Goal: Task Accomplishment & Management: Use online tool/utility

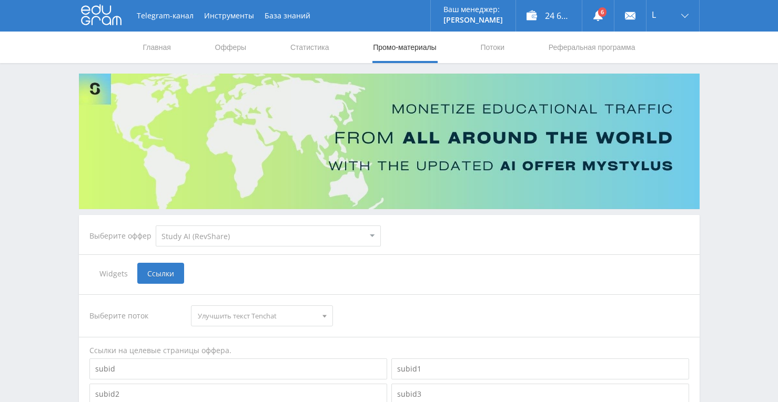
select select "376"
click at [318, 46] on link "Статистика" at bounding box center [309, 48] width 41 height 32
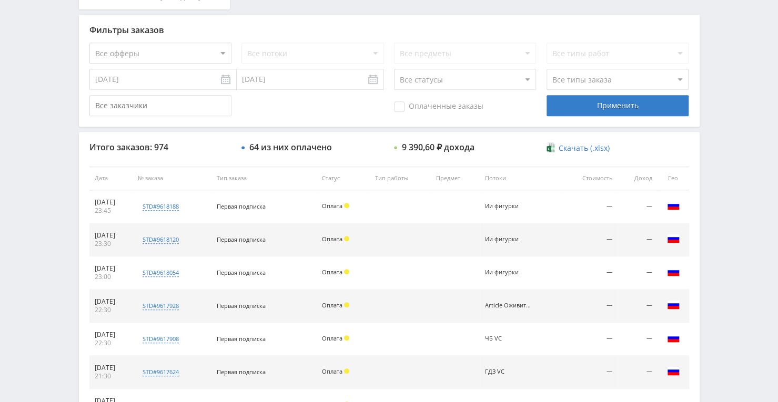
scroll to position [368, 0]
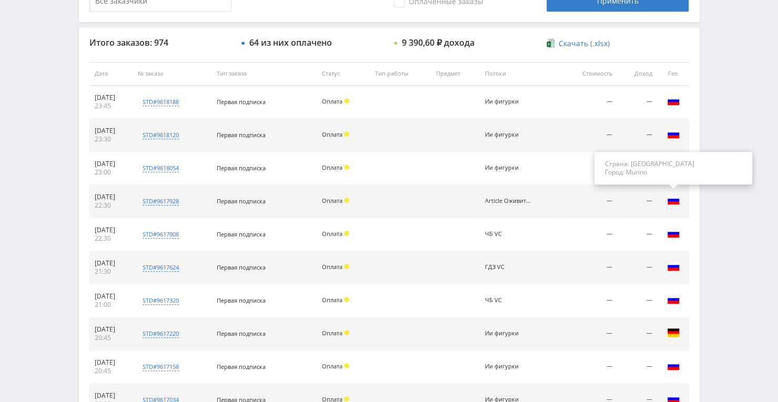
click at [668, 198] on img at bounding box center [673, 200] width 13 height 13
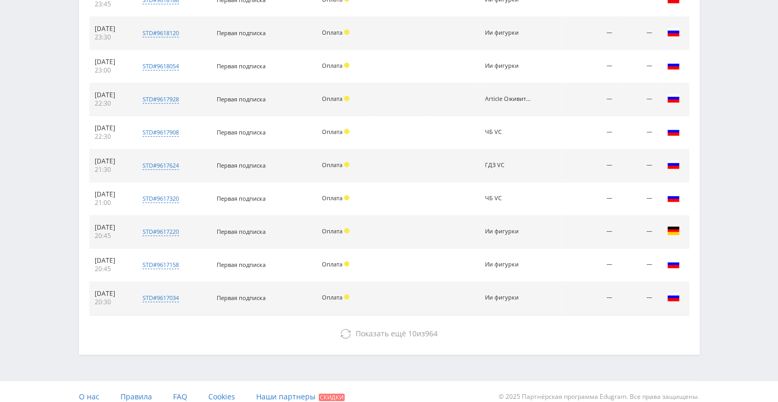
scroll to position [473, 0]
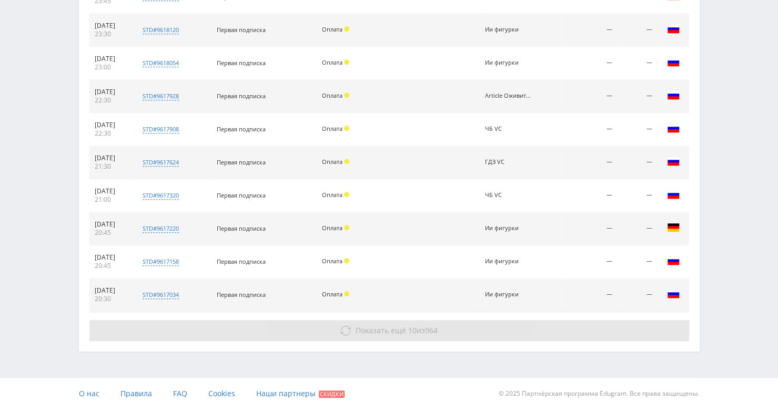
click at [398, 330] on span "Показать ещё" at bounding box center [381, 331] width 50 height 10
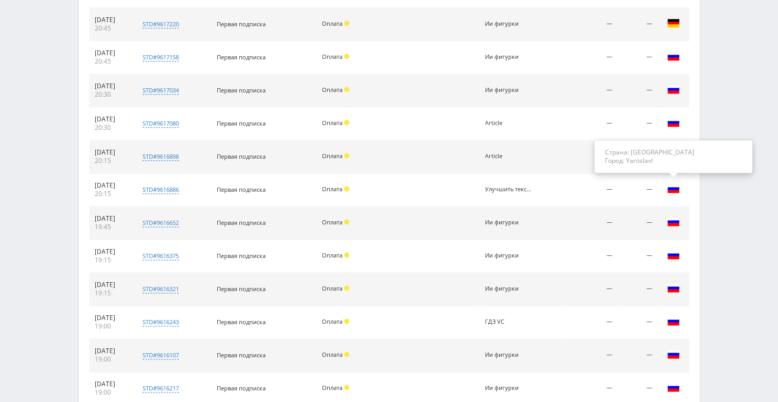
scroll to position [736, 0]
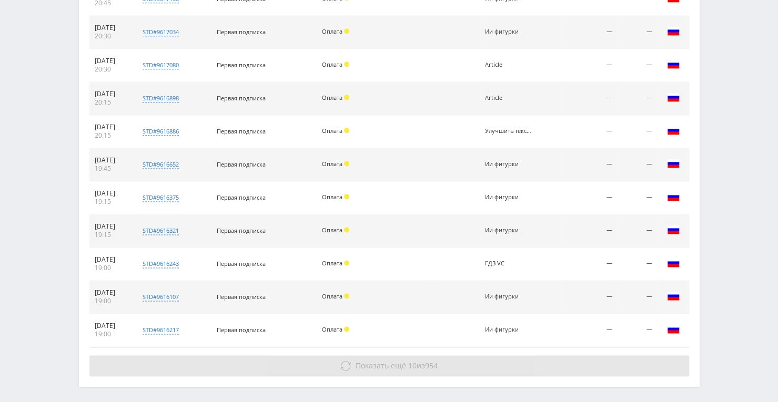
click at [405, 356] on button "Показать ещё 10 из 954" at bounding box center [389, 366] width 600 height 21
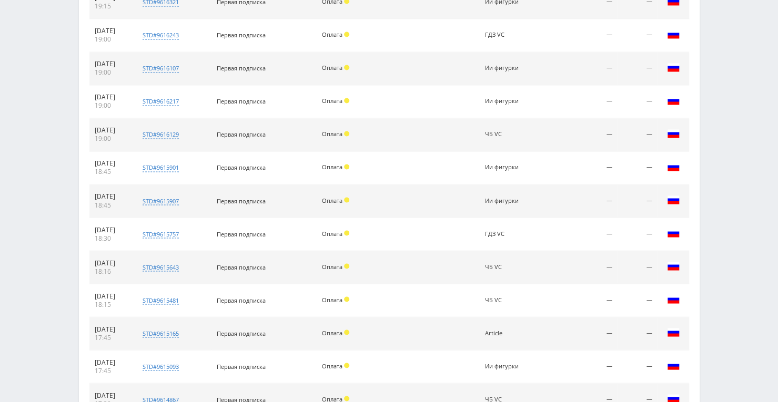
scroll to position [932, 0]
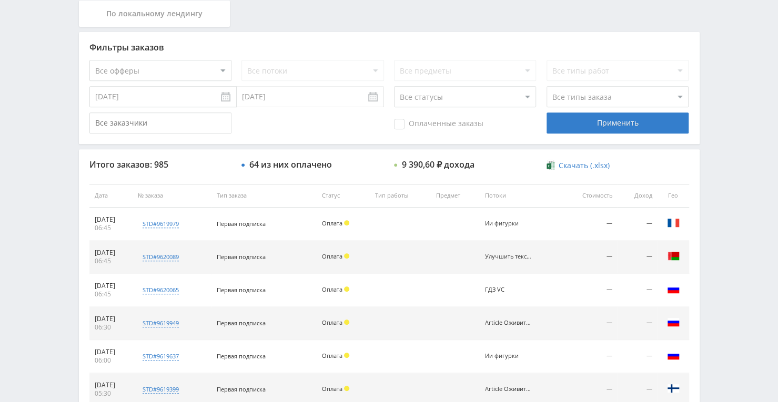
scroll to position [158, 0]
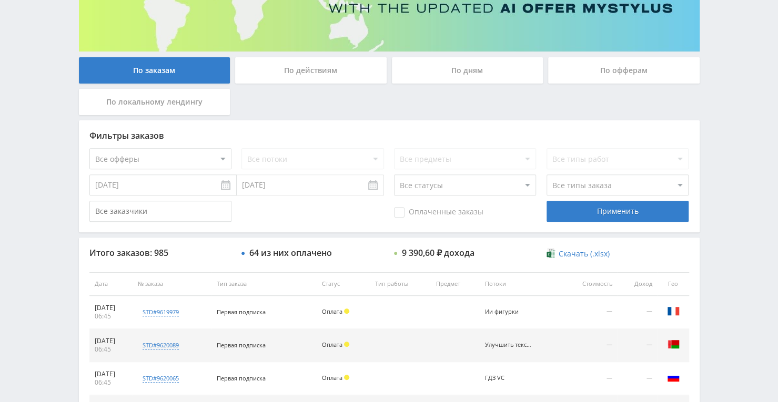
click at [172, 80] on div "По заказам" at bounding box center [154, 70] width 151 height 26
click at [0, 0] on input "По заказам" at bounding box center [0, 0] width 0 height 0
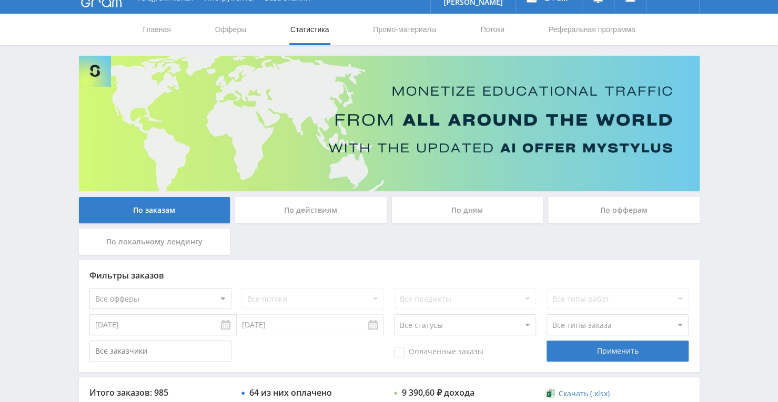
scroll to position [0, 0]
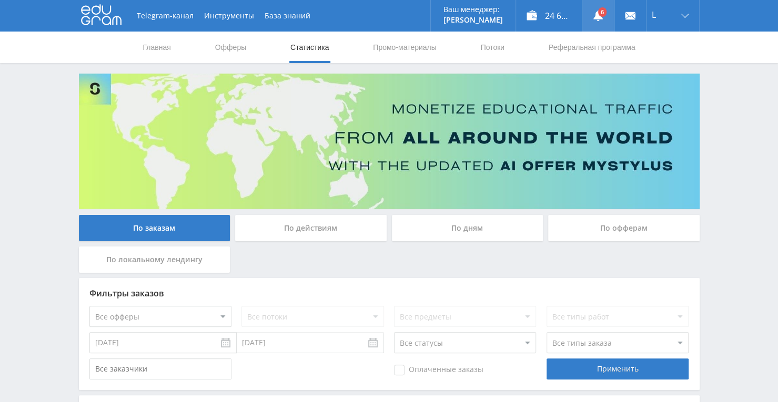
click at [602, 18] on use at bounding box center [597, 16] width 9 height 11
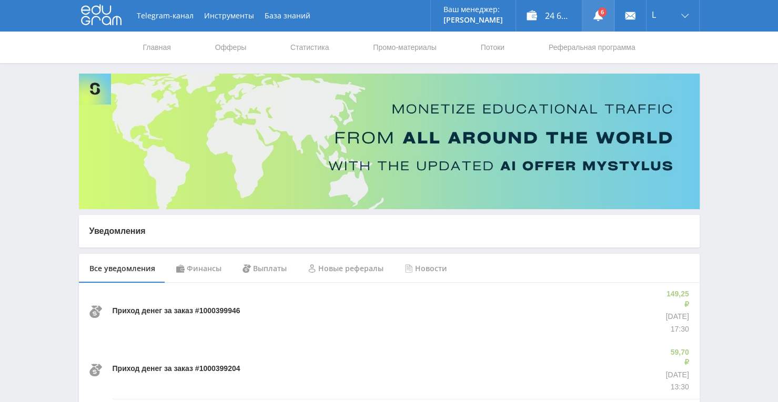
click at [603, 14] on link at bounding box center [598, 16] width 32 height 32
click at [497, 45] on link "Потоки" at bounding box center [492, 48] width 26 height 32
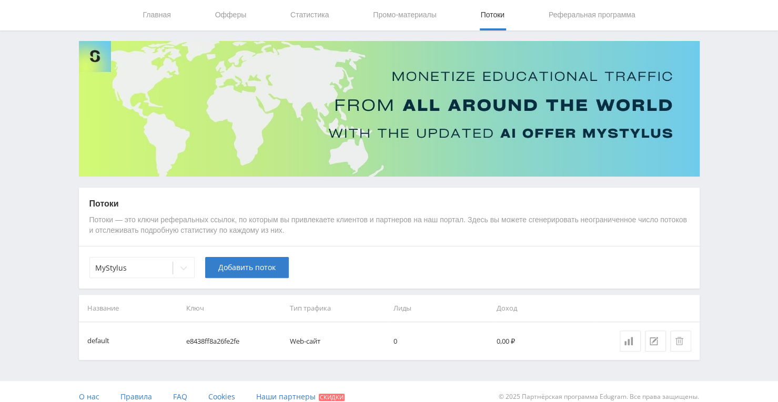
scroll to position [42, 0]
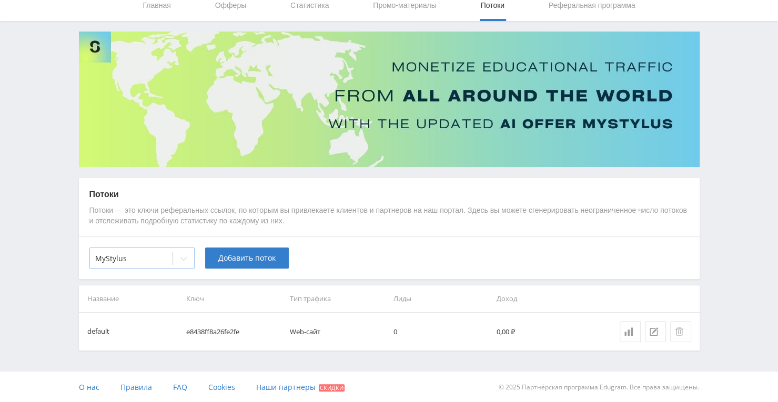
click at [182, 256] on icon at bounding box center [183, 259] width 8 height 8
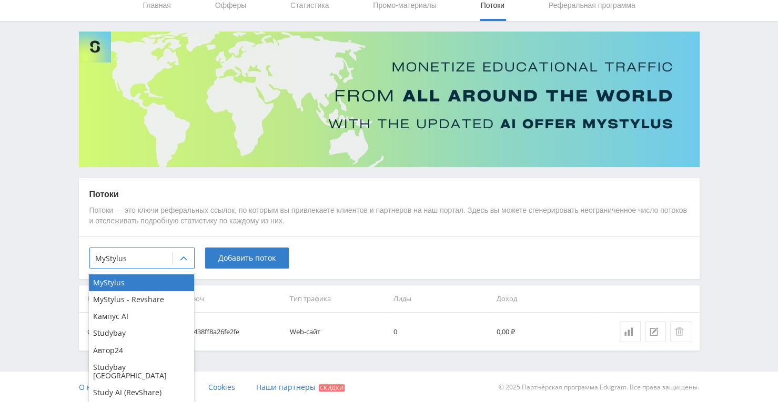
click at [354, 257] on div "7 results available. Use Up and Down to choose options, press Enter to select t…" at bounding box center [389, 258] width 621 height 43
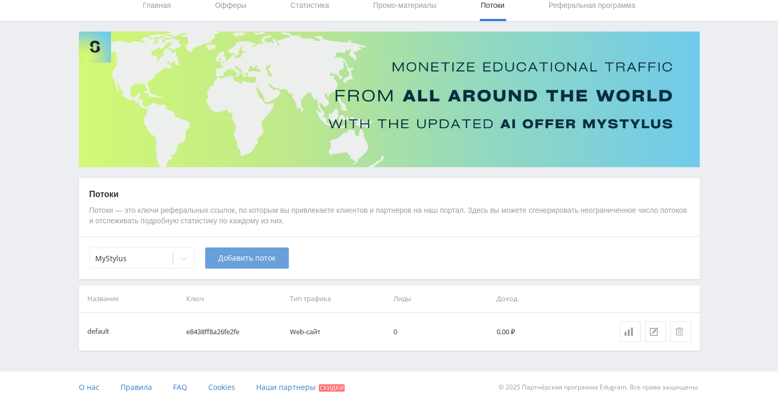
click at [283, 258] on button "Добавить поток" at bounding box center [247, 258] width 84 height 21
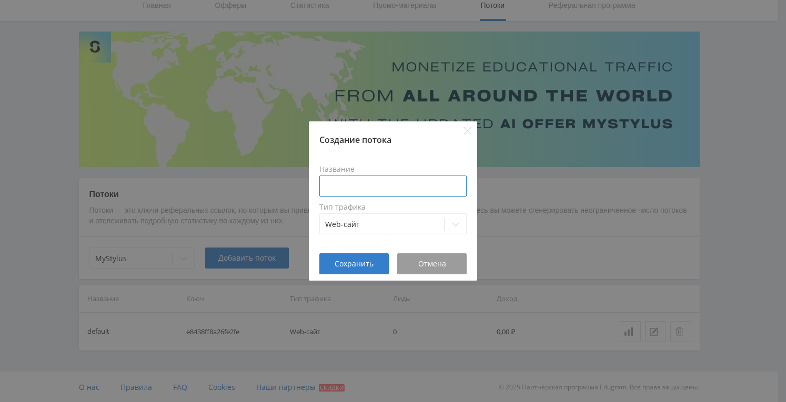
click at [334, 193] on input at bounding box center [392, 186] width 147 height 21
type input "Оживить VC"
click at [351, 270] on button "Сохранить" at bounding box center [353, 263] width 69 height 21
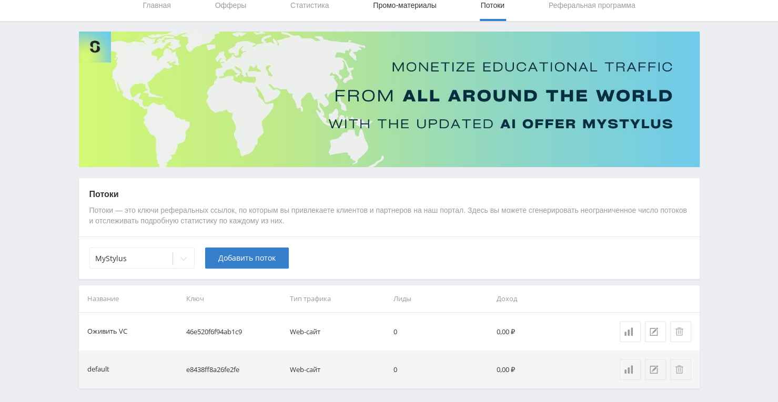
click at [388, 8] on link "Промо-материалы" at bounding box center [404, 5] width 65 height 32
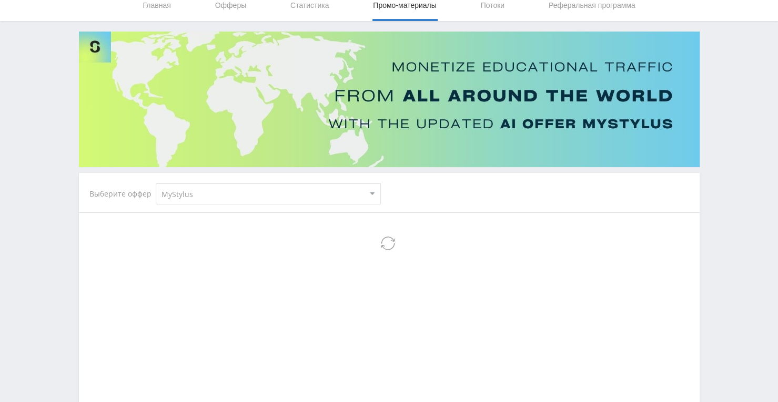
click at [353, 195] on select "MyStylus MyStylus - Revshare Кампус AI Studybay Автор24 Studybay Brazil Study A…" at bounding box center [268, 194] width 225 height 21
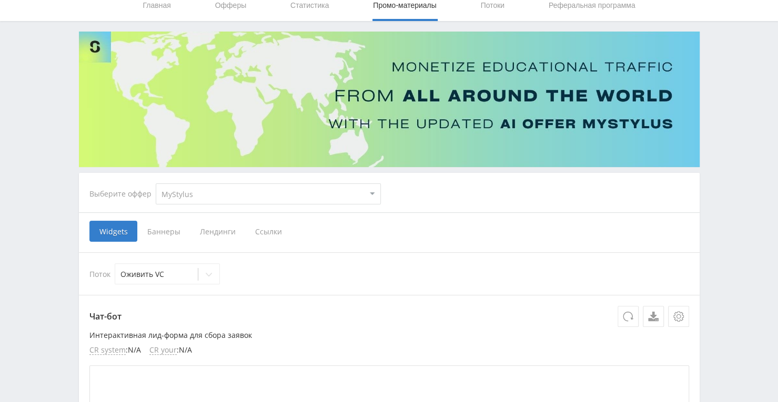
click at [277, 182] on div "Выберите оффер MyStylus MyStylus - Revshare Кампус AI Studybay Автор24 Studybay…" at bounding box center [235, 194] width 308 height 38
click at [270, 196] on select "MyStylus MyStylus - Revshare Кампус AI Studybay Автор24 Studybay Brazil Study A…" at bounding box center [268, 194] width 225 height 21
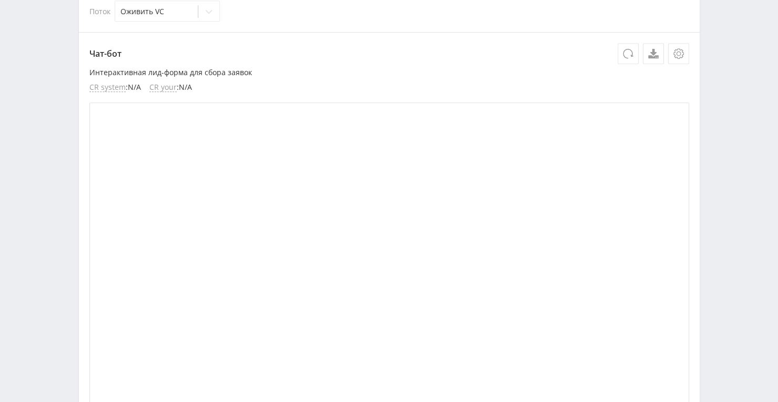
scroll to position [147, 0]
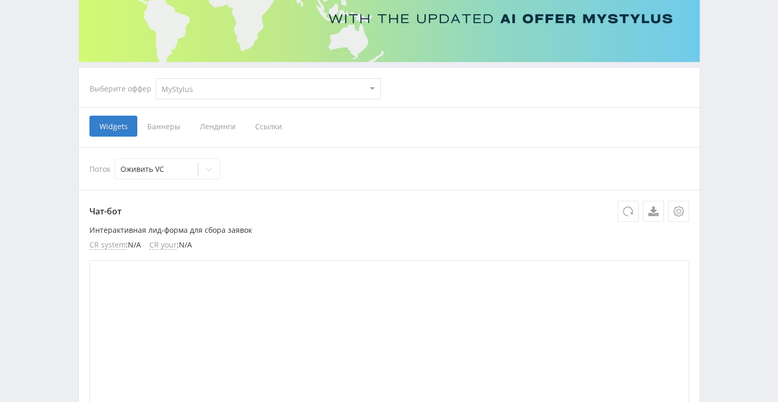
click at [351, 88] on select "MyStylus MyStylus - Revshare Кампус AI Studybay Автор24 Studybay Brazil Study A…" at bounding box center [268, 88] width 225 height 21
select select "376"
click at [156, 78] on select "MyStylus MyStylus - Revshare Кампус AI Studybay Автор24 Studybay Brazil Study A…" at bounding box center [268, 88] width 225 height 21
select select "376"
click at [161, 118] on span "Ссылки" at bounding box center [160, 126] width 47 height 21
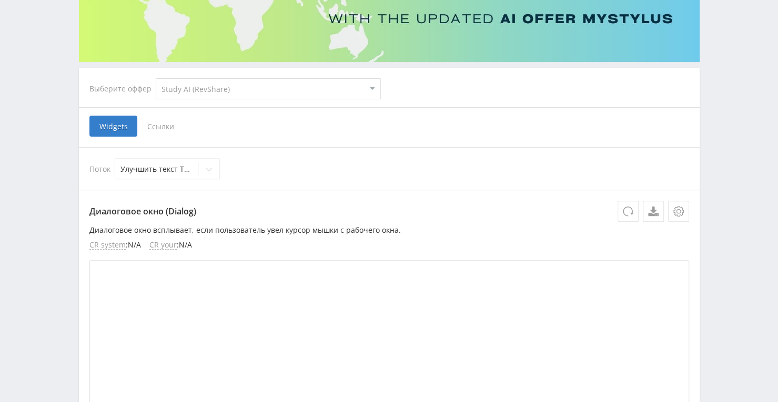
click at [0, 0] on input "Ссылки" at bounding box center [0, 0] width 0 height 0
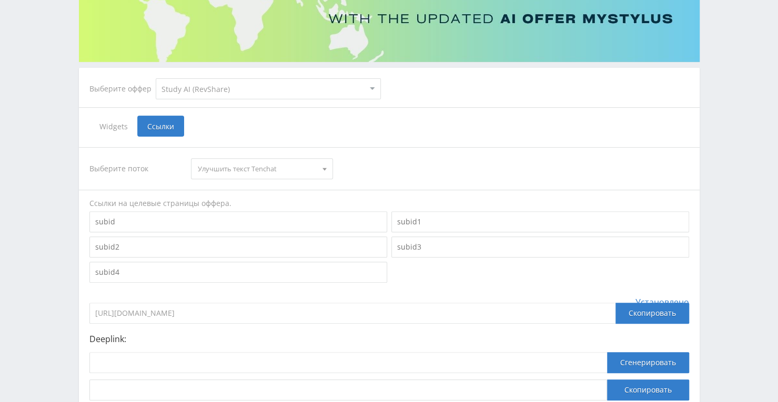
click at [317, 176] on div at bounding box center [325, 169] width 16 height 20
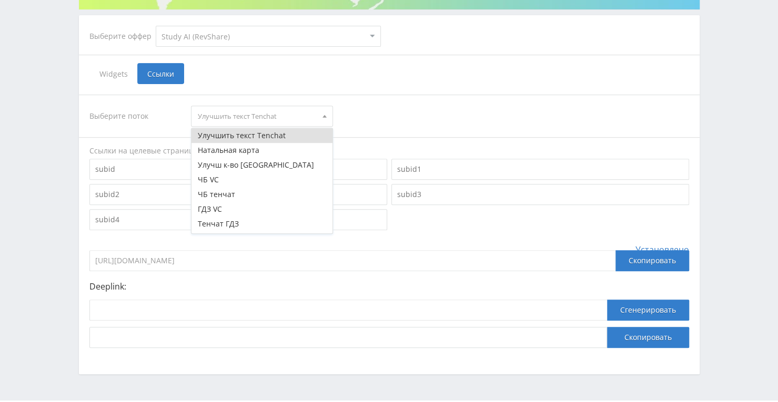
click at [472, 115] on div "Выберите поток Улучшить текст Tenchat Улучшить текст Tenchat Натальная карта Ул…" at bounding box center [389, 116] width 600 height 21
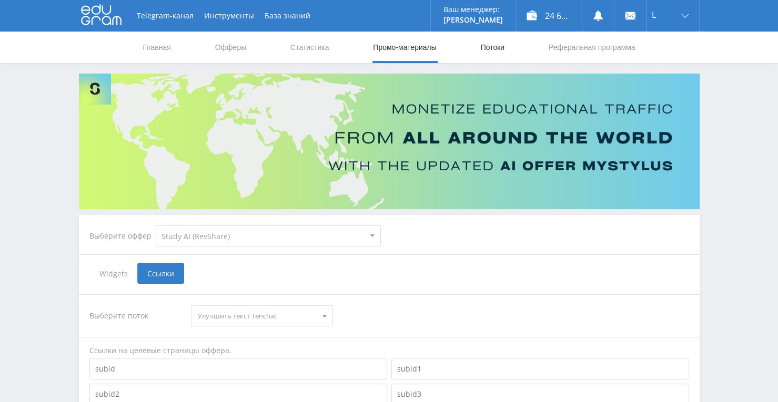
click at [488, 45] on link "Потоки" at bounding box center [492, 48] width 26 height 32
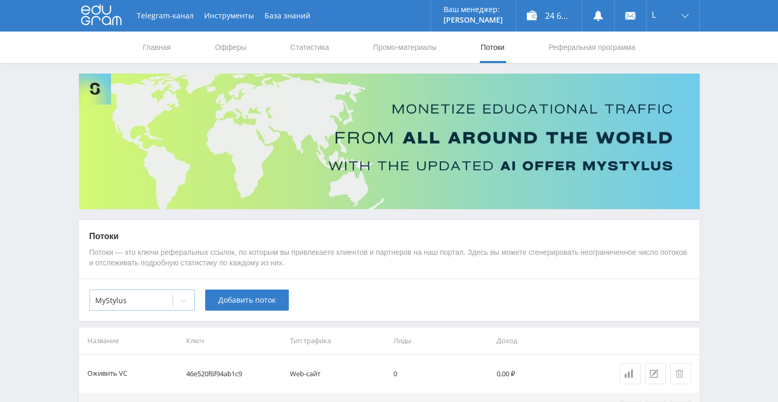
click at [180, 297] on icon at bounding box center [183, 301] width 8 height 8
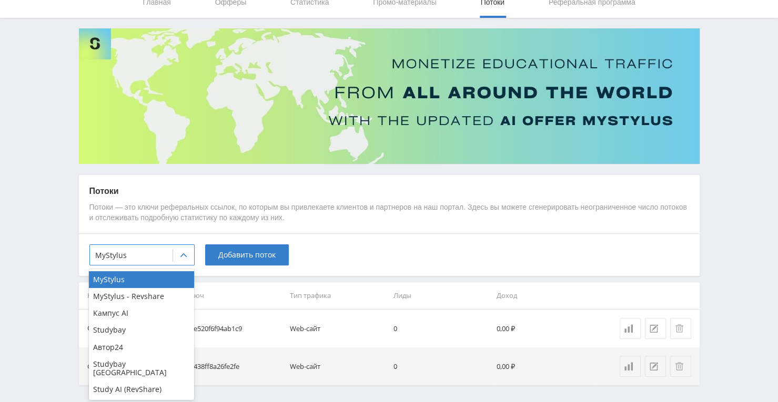
scroll to position [80, 0]
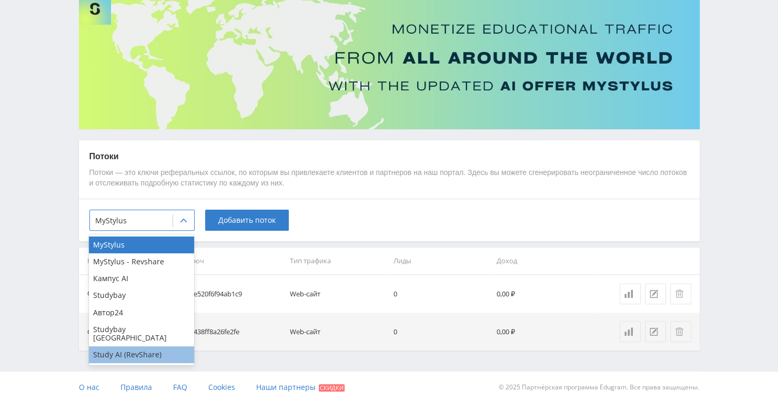
click at [131, 347] on div "Study AI (RevShare)" at bounding box center [141, 355] width 105 height 17
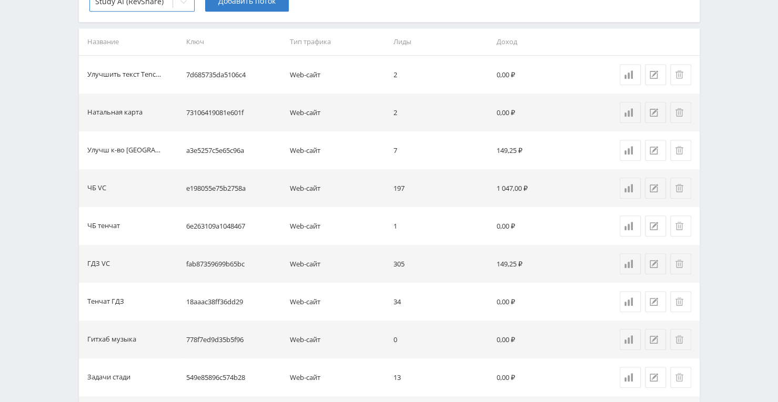
scroll to position [185, 0]
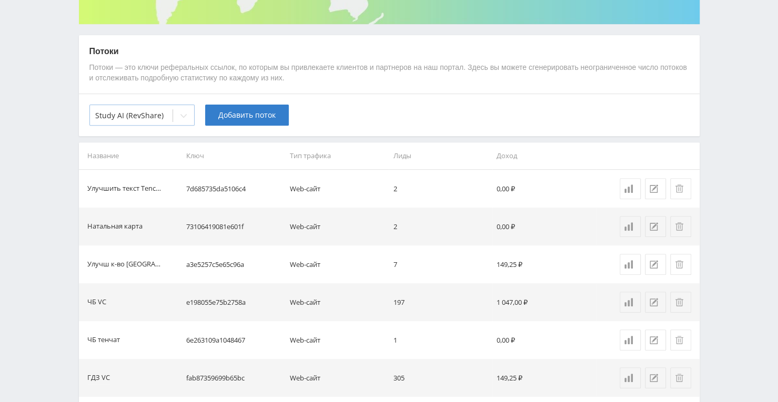
click at [189, 116] on div at bounding box center [183, 115] width 21 height 21
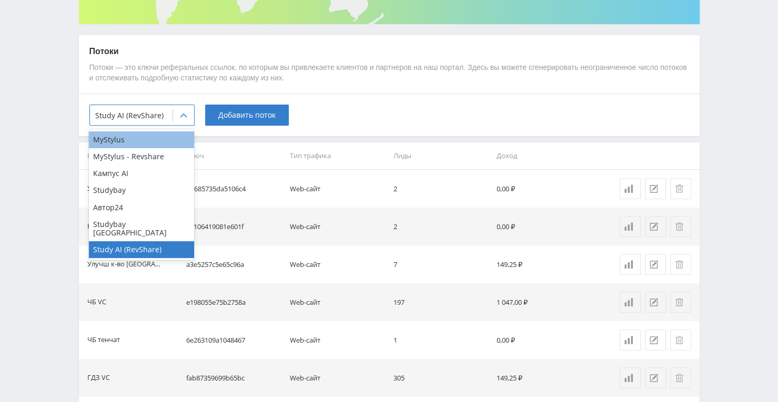
click at [152, 141] on div "MyStylus" at bounding box center [141, 139] width 105 height 17
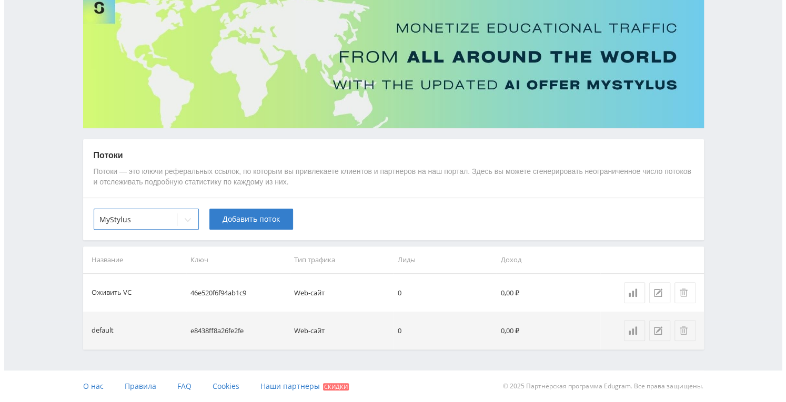
scroll to position [80, 0]
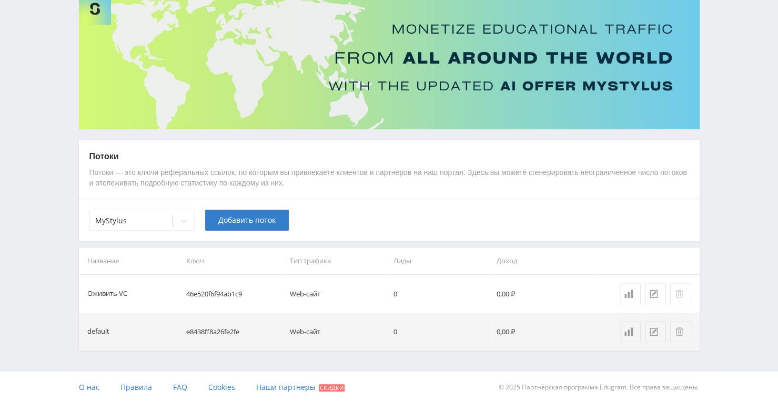
click at [678, 294] on icon at bounding box center [679, 294] width 8 height 8
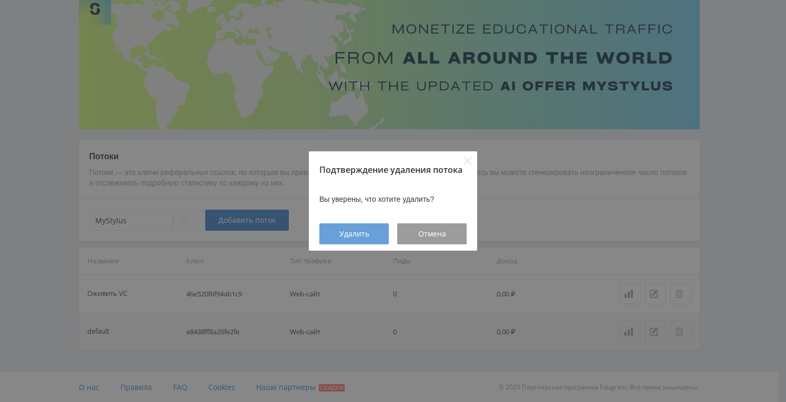
click at [340, 235] on span "Удалить" at bounding box center [354, 234] width 30 height 8
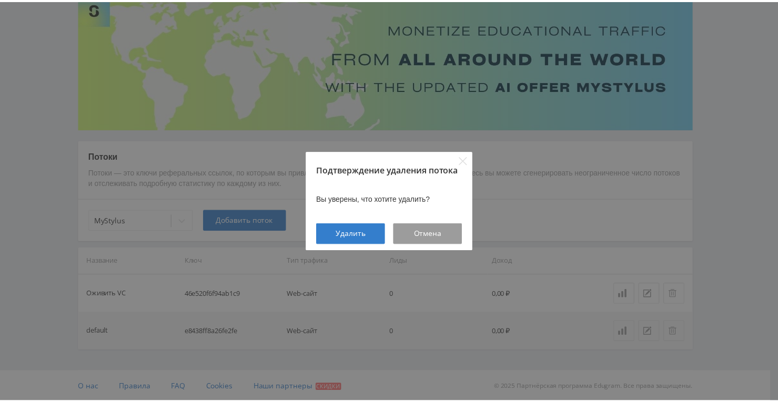
scroll to position [42, 0]
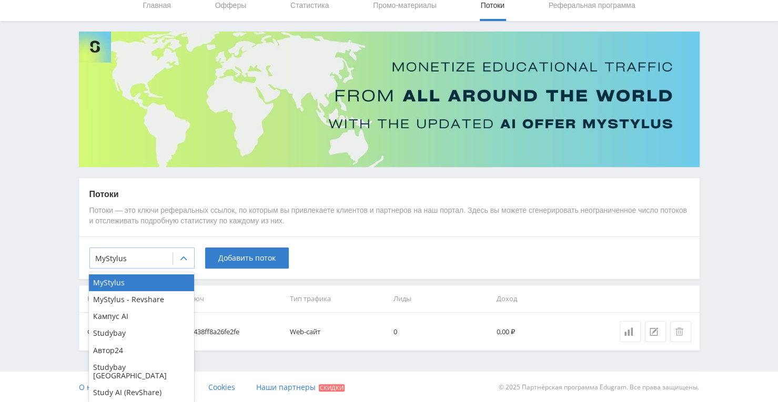
click at [186, 259] on icon at bounding box center [183, 259] width 8 height 8
click at [166, 384] on div "Study AI (RevShare)" at bounding box center [141, 392] width 105 height 17
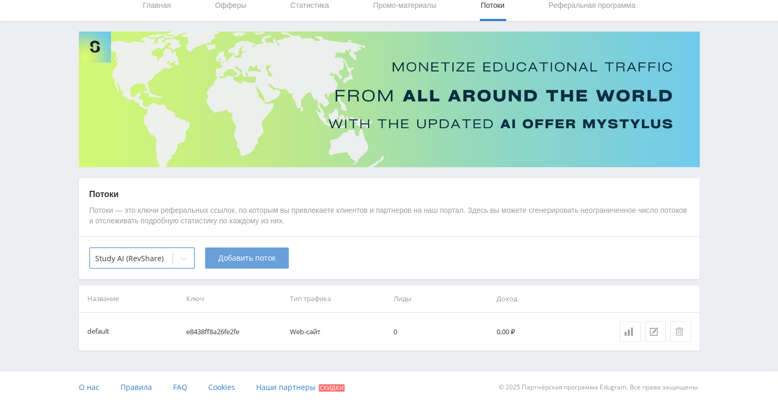
click at [238, 249] on button "Добавить поток" at bounding box center [247, 258] width 84 height 21
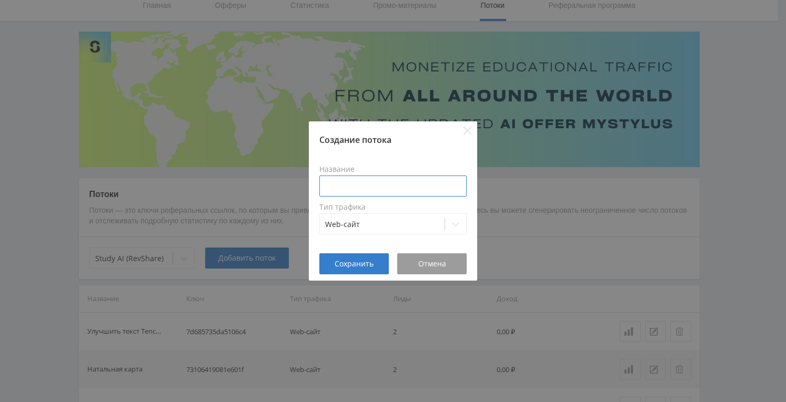
click at [348, 187] on input at bounding box center [392, 186] width 147 height 21
type input "O"
click at [348, 187] on input at bounding box center [392, 186] width 147 height 21
type input "Оживить VC"
click at [354, 268] on span "Сохранить" at bounding box center [353, 264] width 39 height 8
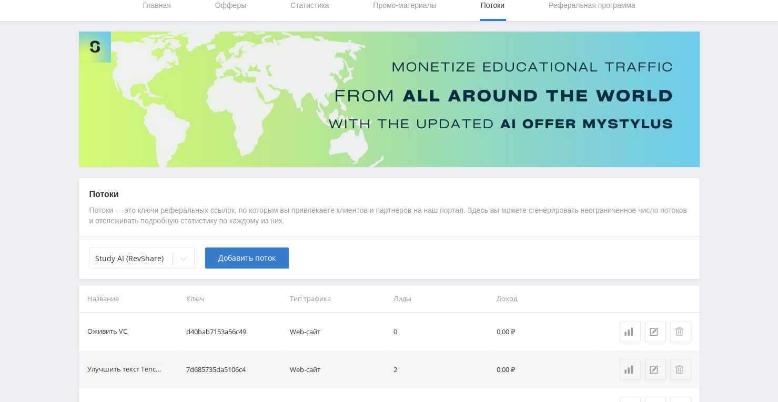
scroll to position [0, 0]
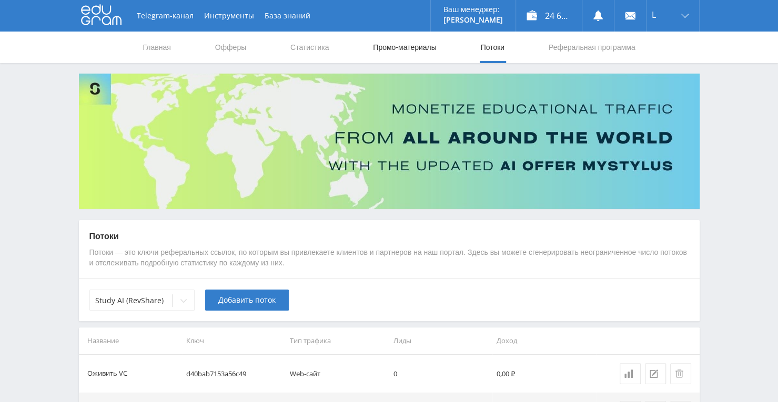
click at [402, 51] on link "Промо-материалы" at bounding box center [404, 48] width 65 height 32
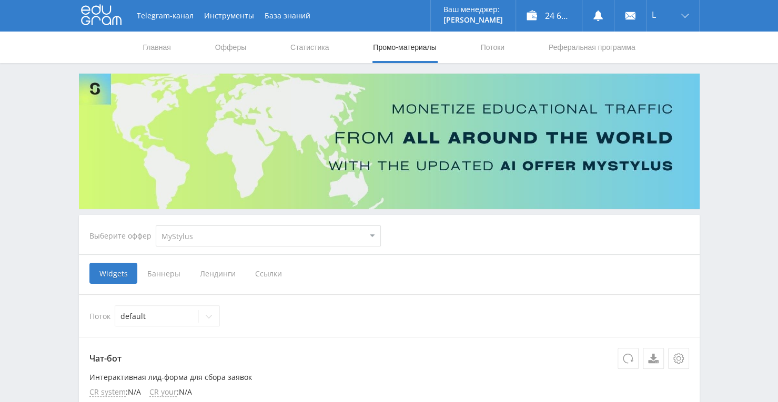
click at [259, 231] on select "MyStylus MyStylus - Revshare Кампус AI Studybay Автор24 Studybay Brazil Study A…" at bounding box center [268, 236] width 225 height 21
select select "376"
click at [156, 226] on select "MyStylus MyStylus - Revshare Кампус AI Studybay Автор24 Studybay Brazil Study A…" at bounding box center [268, 236] width 225 height 21
select select "376"
click at [159, 274] on span "Ссылки" at bounding box center [160, 273] width 47 height 21
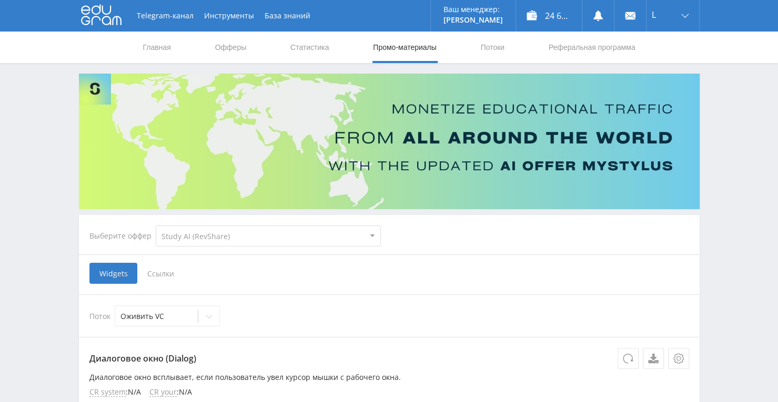
click at [0, 0] on input "Ссылки" at bounding box center [0, 0] width 0 height 0
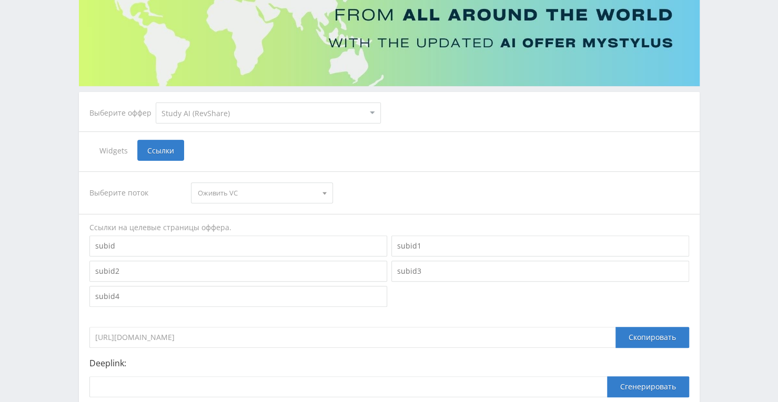
scroll to position [210, 0]
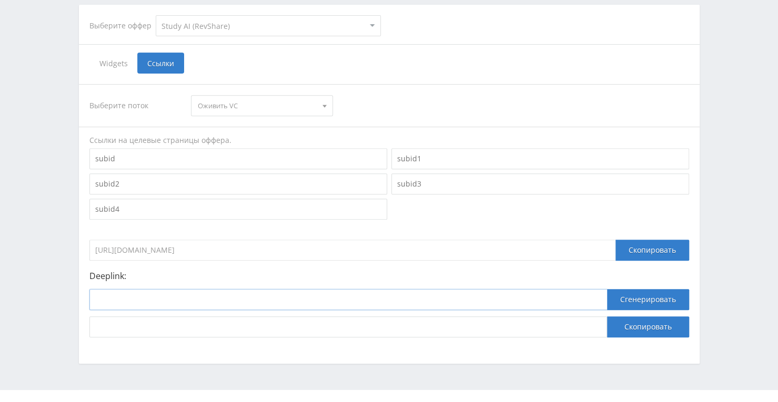
click at [178, 301] on input at bounding box center [347, 299] width 517 height 21
paste input "https://study24.ai/chat/animating_image"
type input "https://study24.ai/chat/animating_image"
click at [628, 298] on button "Сгенерировать" at bounding box center [648, 299] width 82 height 21
click at [629, 329] on button "Скопировать" at bounding box center [648, 327] width 82 height 21
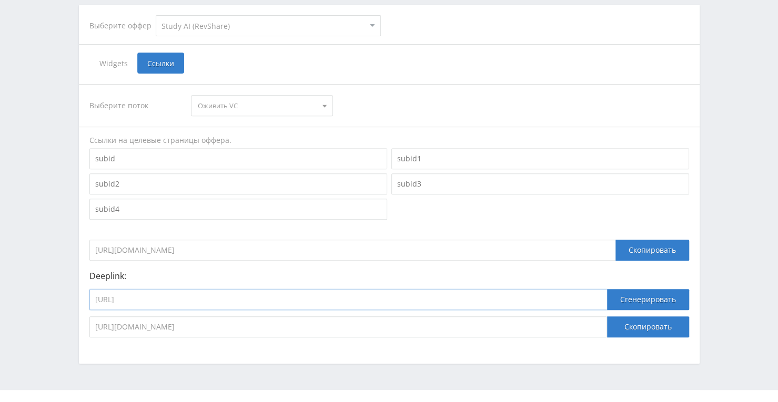
drag, startPoint x: 282, startPoint y: 293, endPoint x: 78, endPoint y: 295, distance: 204.1
click at [78, 295] on div "Выберите оффер MyStylus MyStylus - Revshare Кампус AI Studybay Автор24 Studybay…" at bounding box center [389, 113] width 631 height 501
paste input "google_veo3"
type input "https://study24.ai/chat/google_veo3"
click at [620, 301] on button "Сгенерировать" at bounding box center [648, 299] width 82 height 21
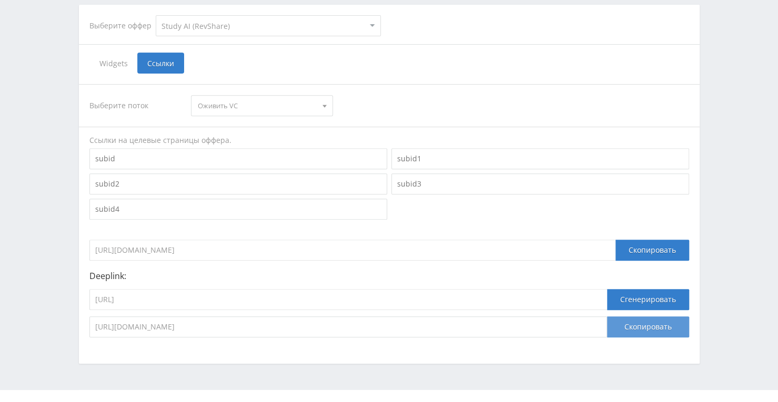
click at [615, 330] on button "Скопировать" at bounding box center [648, 327] width 82 height 21
drag, startPoint x: 228, startPoint y: 294, endPoint x: 81, endPoint y: 288, distance: 147.4
click at [70, 290] on div "Telegram-канал Инструменты База знаний Ваш менеджер: Alex Alex Online @edugram_…" at bounding box center [389, 106] width 778 height 632
paste input "videogen"
type input "https://study24.ai/chat/videogen"
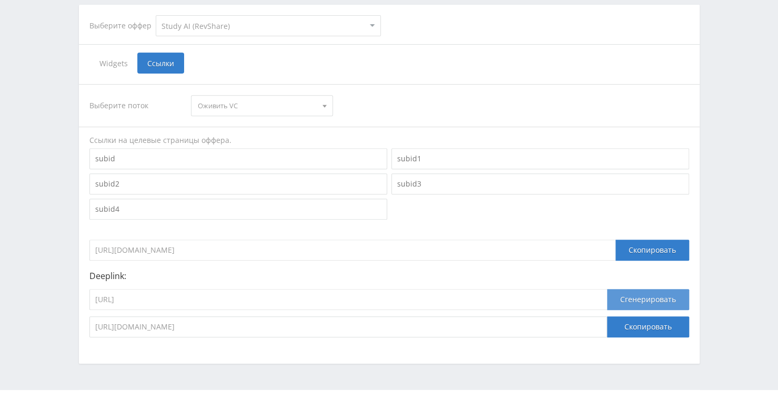
click at [643, 299] on button "Сгенерировать" at bounding box center [648, 299] width 82 height 21
click at [647, 326] on button "Скопировать" at bounding box center [648, 327] width 82 height 21
drag, startPoint x: 238, startPoint y: 296, endPoint x: 72, endPoint y: 296, distance: 166.2
click at [73, 297] on div "Telegram-канал Инструменты База знаний Ваш менеджер: Alex Alex Online @edugram_…" at bounding box center [389, 106] width 778 height 632
paste input "kling_2_1_master"
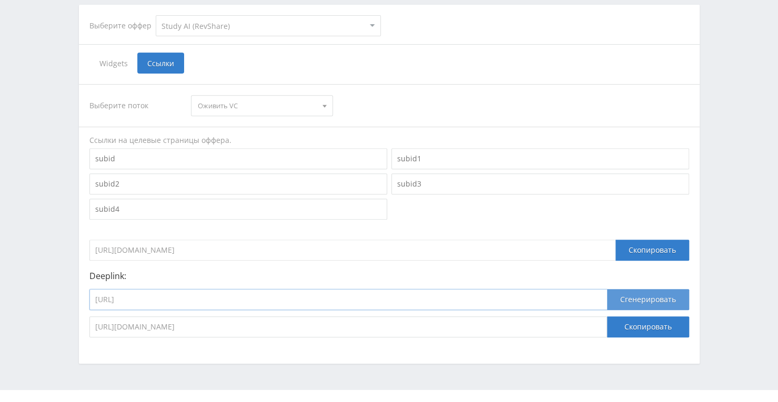
type input "https://study24.ai/chat/kling_2_1_master"
click at [634, 297] on button "Сгенерировать" at bounding box center [648, 299] width 82 height 21
drag, startPoint x: 635, startPoint y: 328, endPoint x: 625, endPoint y: 319, distance: 13.5
click at [635, 328] on button "Скопировать" at bounding box center [648, 327] width 82 height 21
drag, startPoint x: 250, startPoint y: 294, endPoint x: 59, endPoint y: 293, distance: 191.4
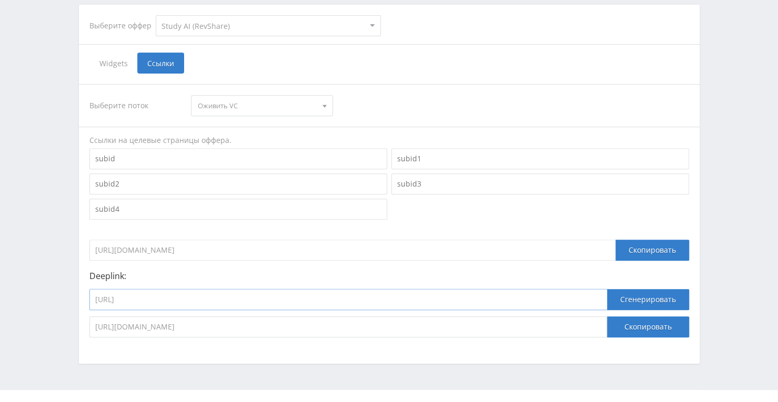
click at [59, 293] on div "Telegram-канал Инструменты База знаний Ваш менеджер: Alex Alex Online @edugram_…" at bounding box center [389, 106] width 778 height 632
paste input "aleph_video"
click at [607, 298] on input "https://study24.ai/chat/aleph_video" at bounding box center [347, 299] width 517 height 21
type input "https://study24.ai/chat/aleph_video"
click at [632, 295] on button "Сгенерировать" at bounding box center [648, 299] width 82 height 21
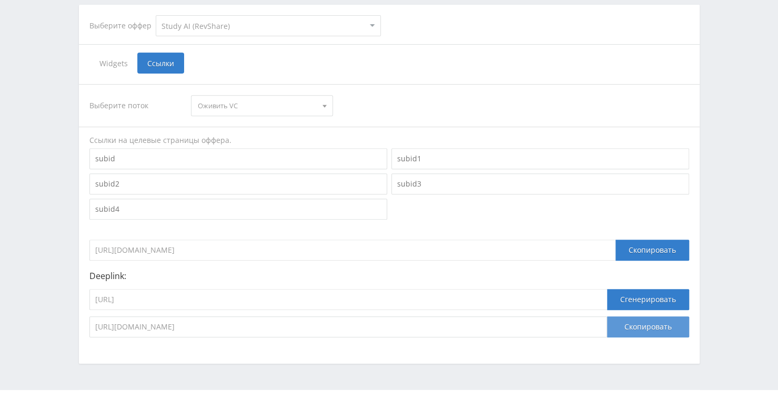
click at [637, 327] on button "Скопировать" at bounding box center [648, 327] width 82 height 21
drag, startPoint x: 228, startPoint y: 299, endPoint x: 69, endPoint y: 300, distance: 158.8
click at [69, 300] on div "Telegram-канал Инструменты База знаний Ваш менеджер: Alex Alex Online @edugram_…" at bounding box center [389, 106] width 778 height 632
paste input "kling_1_6"
type input "https://study24.ai/chat/kling_1_6"
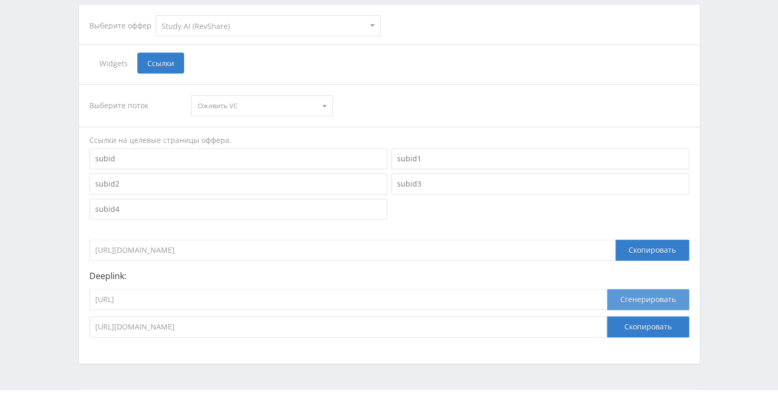
click at [625, 298] on button "Сгенерировать" at bounding box center [648, 299] width 82 height 21
click at [620, 323] on button "Скопировать" at bounding box center [648, 327] width 82 height 21
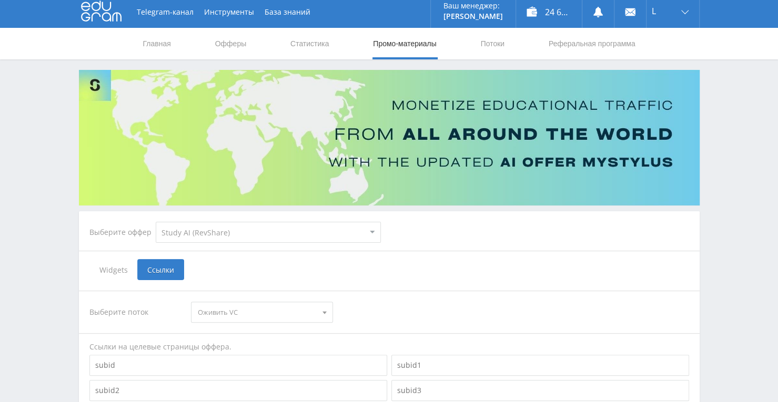
scroll to position [0, 0]
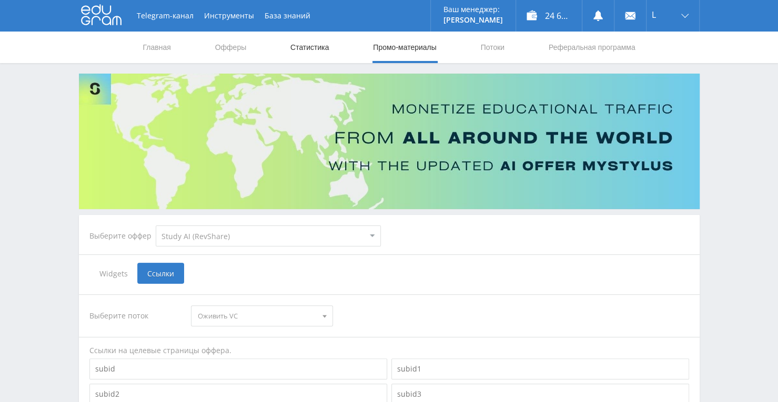
click at [308, 47] on link "Статистика" at bounding box center [309, 48] width 41 height 32
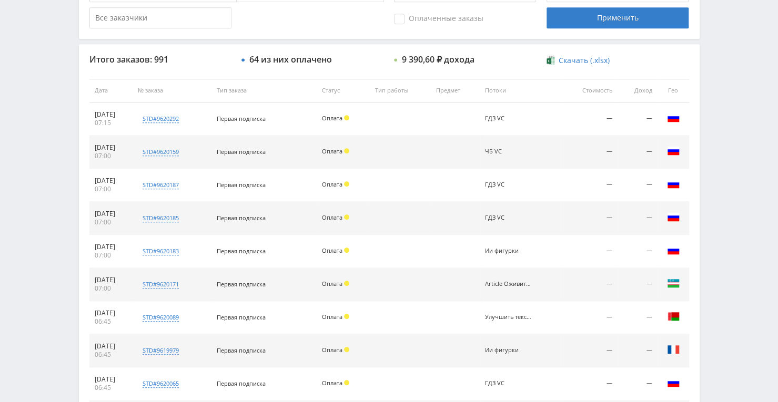
scroll to position [368, 0]
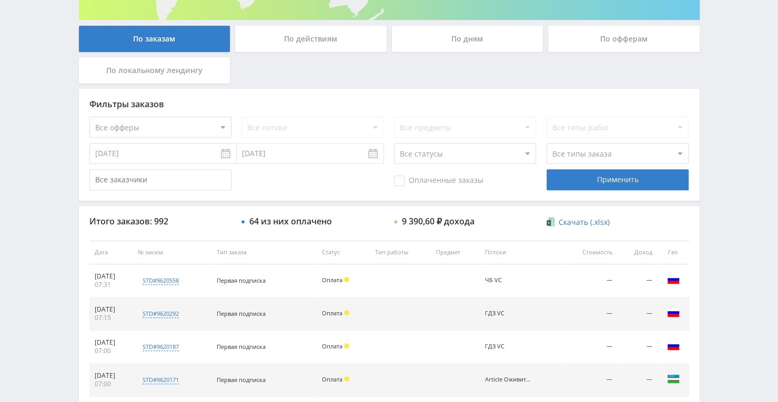
scroll to position [187, 0]
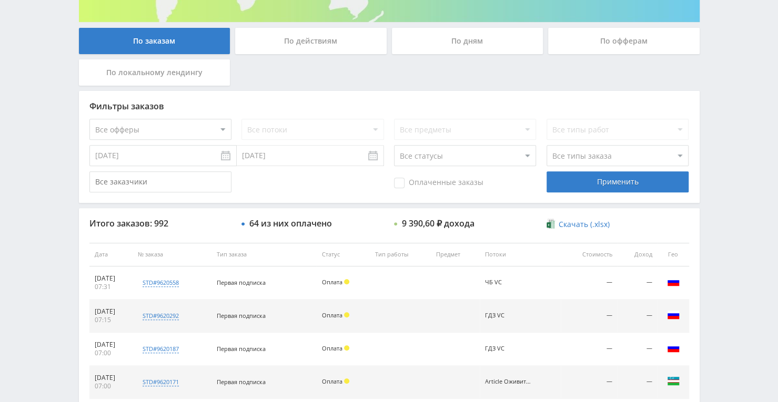
click at [430, 42] on div "По дням" at bounding box center [467, 41] width 151 height 26
click at [0, 0] on input "По дням" at bounding box center [0, 0] width 0 height 0
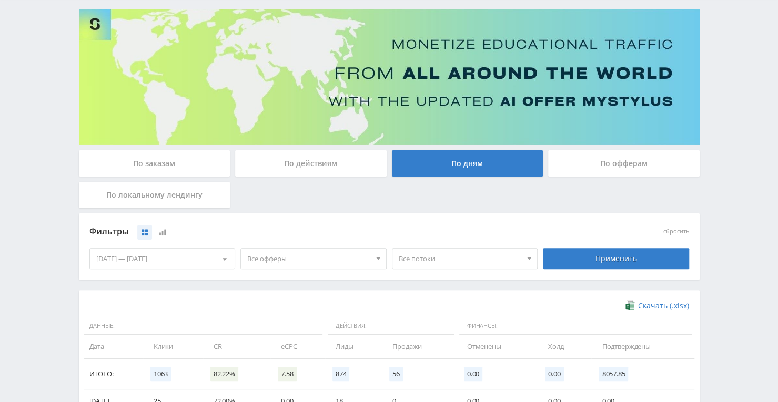
scroll to position [0, 0]
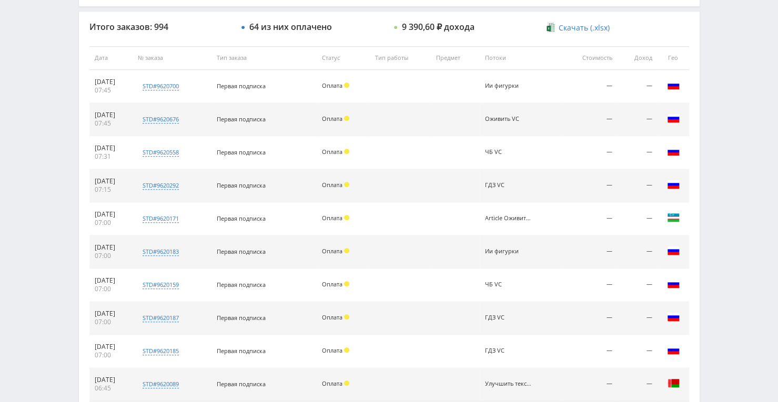
scroll to position [384, 0]
